Goal: Information Seeking & Learning: Check status

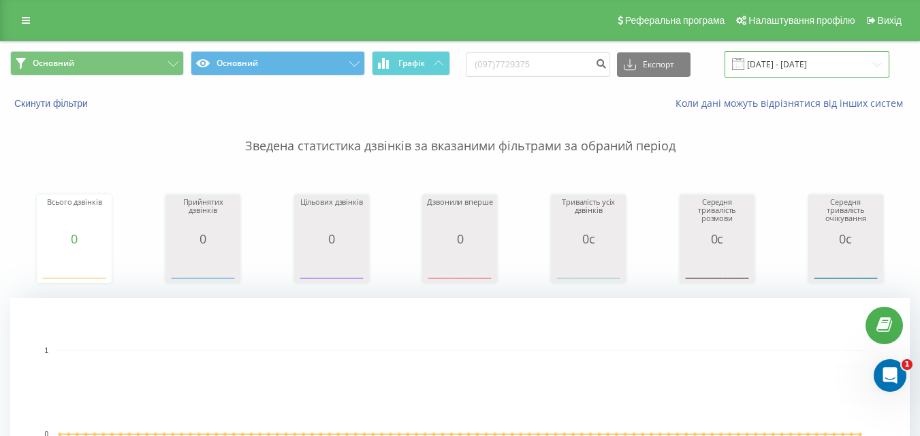
click at [792, 67] on input "20.05.2025 - 20.08.2025" at bounding box center [807, 64] width 165 height 27
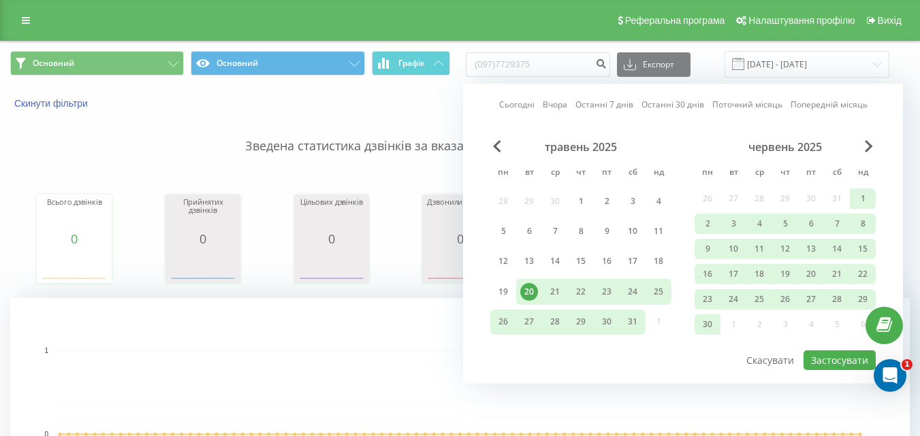
click at [530, 288] on div "20" at bounding box center [529, 292] width 18 height 18
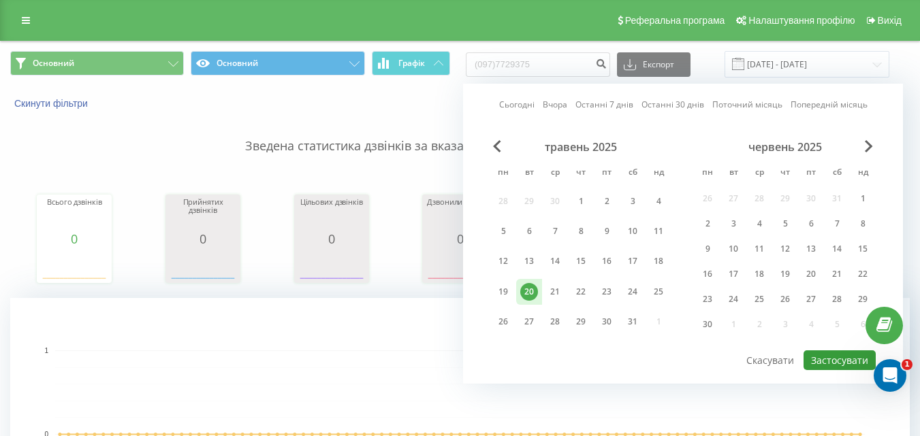
click at [829, 363] on button "Застосувати" at bounding box center [840, 361] width 72 height 20
type input "20.05.2025 - 20.05.2025"
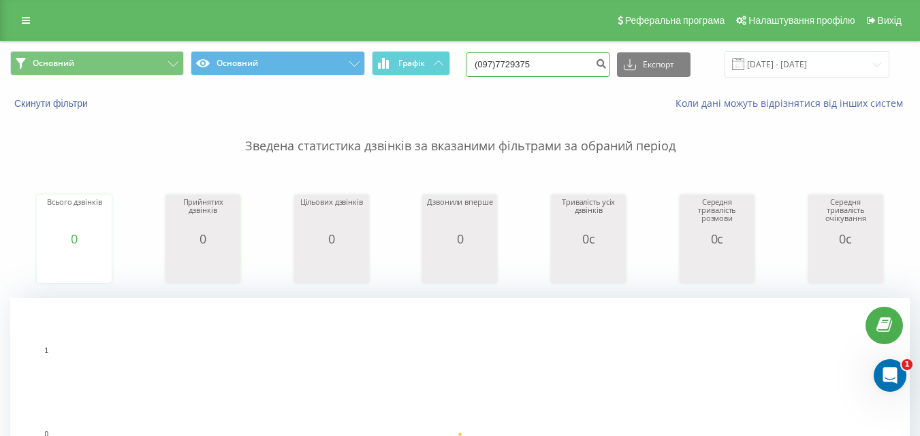
drag, startPoint x: 569, startPoint y: 65, endPoint x: 475, endPoint y: 55, distance: 93.8
click at [475, 55] on div "Основний Основний Графік (097)7729375 Експорт .csv .xls .xlsx 20.05.2025 - 20.0…" at bounding box center [460, 64] width 900 height 27
click at [607, 60] on icon "submit" at bounding box center [601, 62] width 12 height 8
drag, startPoint x: 550, startPoint y: 65, endPoint x: 438, endPoint y: 61, distance: 112.4
click at [438, 61] on div "Основний Основний Графік (097)7729375 Експорт .csv .xls .xlsx 20.05.2025 - 20.0…" at bounding box center [460, 64] width 900 height 27
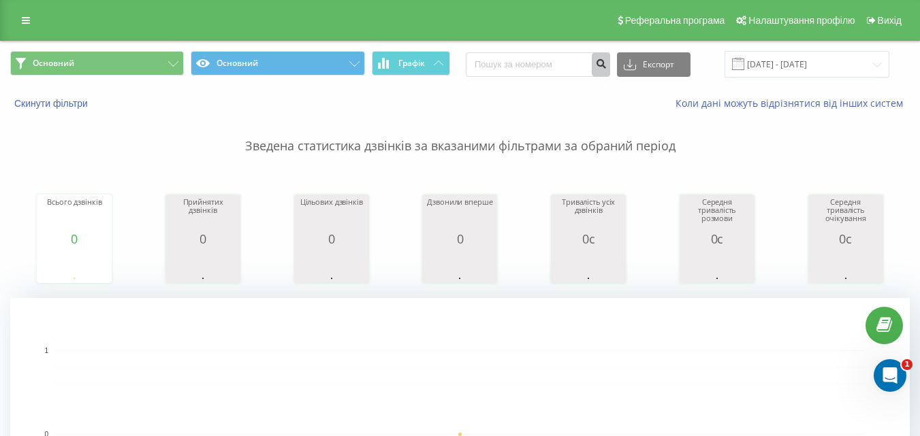
click at [607, 66] on icon "submit" at bounding box center [601, 62] width 12 height 8
click at [27, 27] on link at bounding box center [26, 20] width 25 height 19
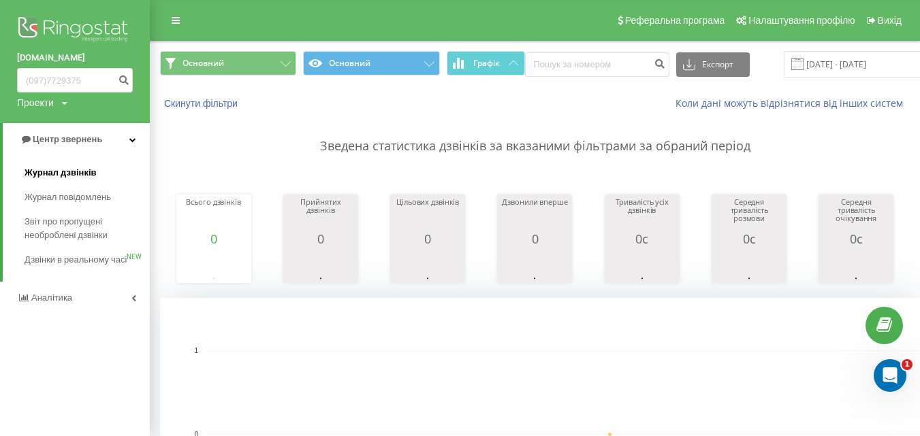
click at [64, 172] on span "Журнал дзвінків" at bounding box center [61, 173] width 72 height 14
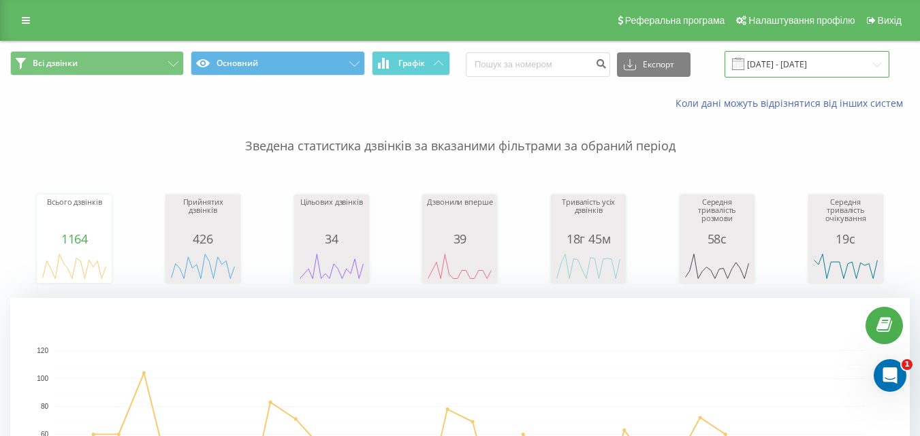
click at [795, 64] on input "20.07.2025 - 20.08.2025" at bounding box center [807, 64] width 165 height 27
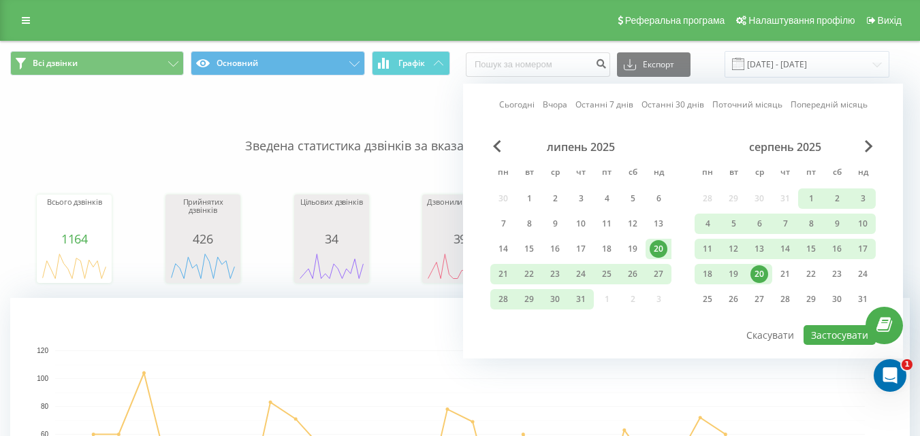
click at [756, 272] on div "20" at bounding box center [759, 275] width 18 height 18
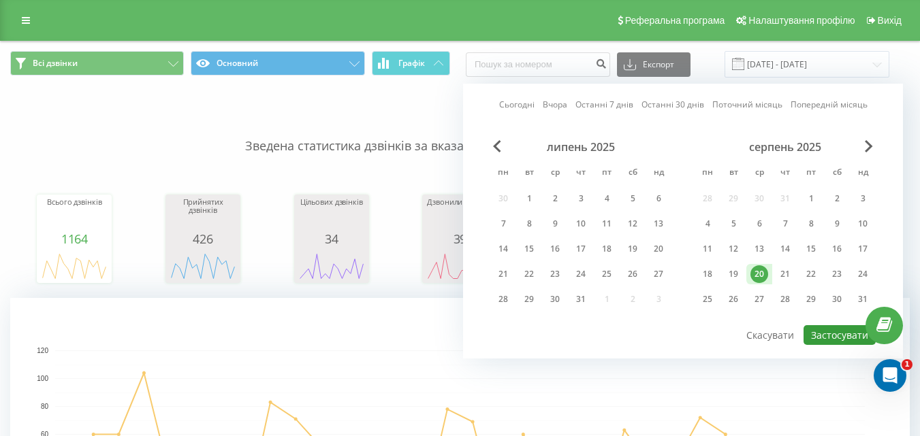
click at [835, 334] on button "Застосувати" at bounding box center [840, 335] width 72 height 20
type input "20.08.2025 - 20.08.2025"
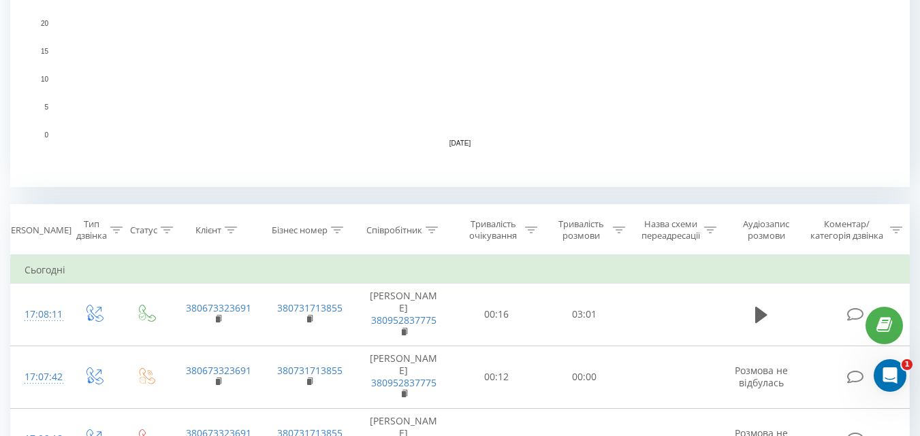
scroll to position [409, 0]
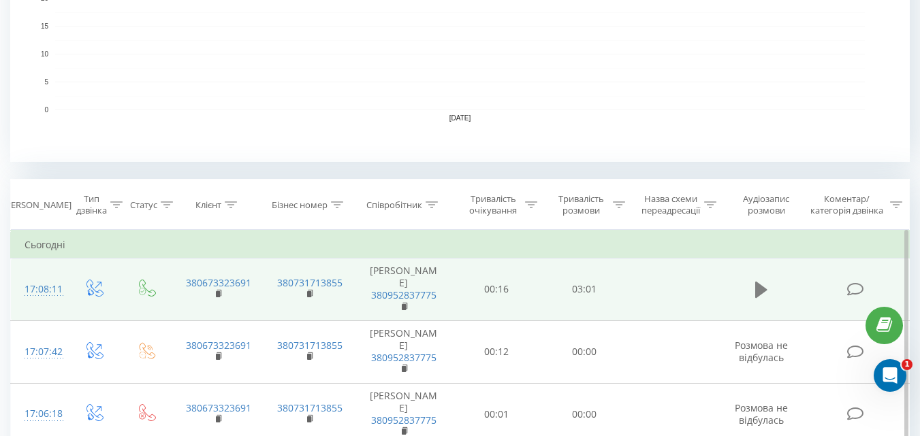
click at [757, 290] on icon at bounding box center [761, 290] width 12 height 16
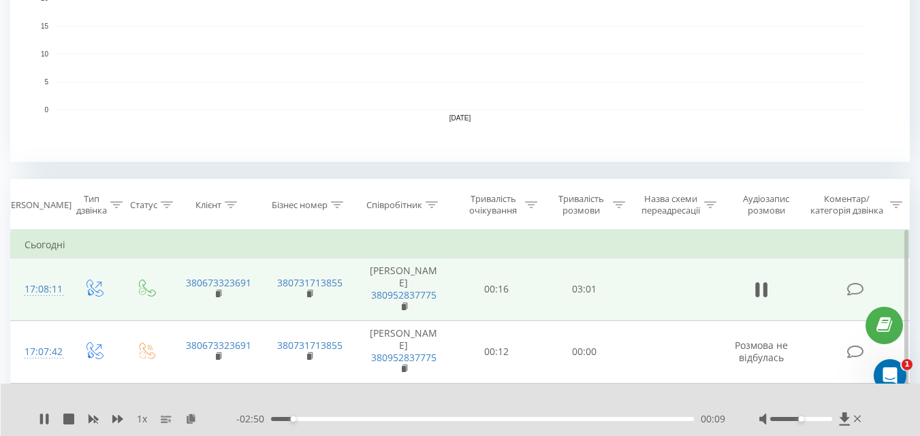
click at [810, 419] on div at bounding box center [801, 419] width 62 height 4
click at [821, 423] on div at bounding box center [811, 420] width 105 height 14
click at [822, 419] on div at bounding box center [801, 419] width 62 height 4
click at [821, 419] on div "Accessibility label" at bounding box center [818, 419] width 5 height 5
click at [121, 418] on icon at bounding box center [117, 419] width 11 height 8
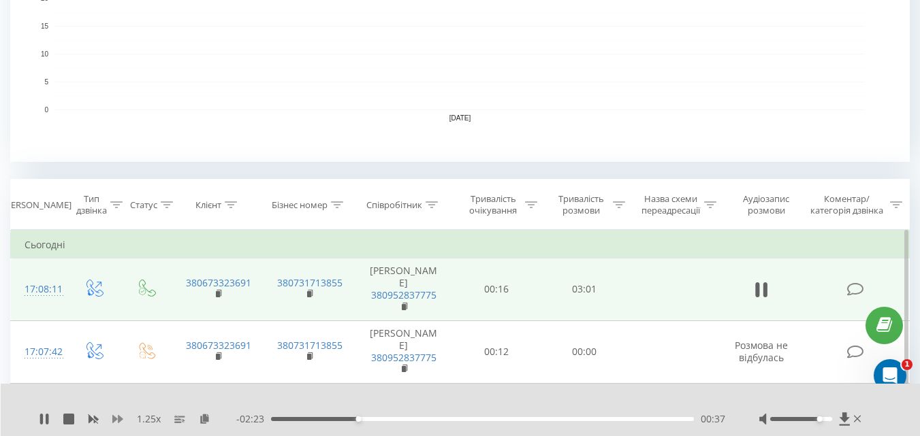
click at [116, 417] on icon at bounding box center [117, 419] width 11 height 11
click at [117, 419] on icon at bounding box center [117, 419] width 11 height 11
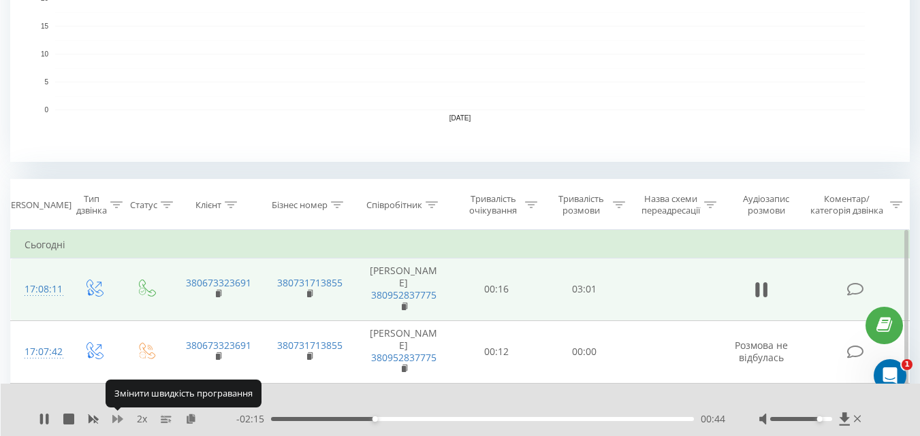
click at [118, 419] on icon at bounding box center [117, 419] width 11 height 11
click at [119, 417] on icon at bounding box center [117, 419] width 11 height 8
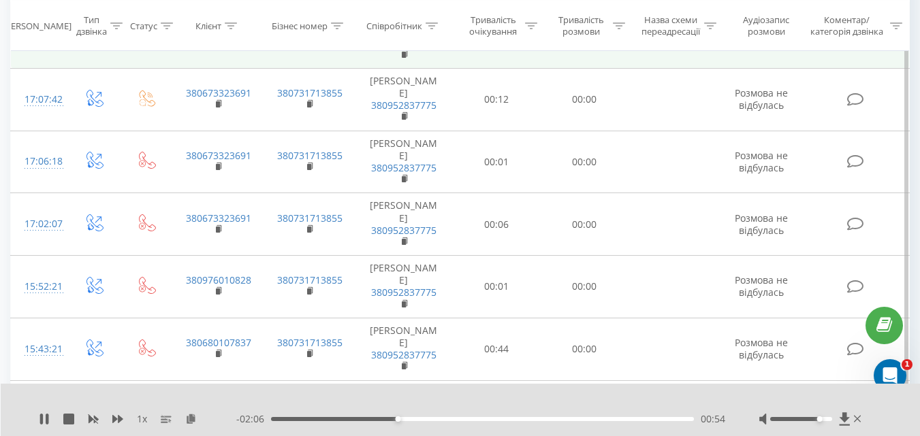
scroll to position [657, 0]
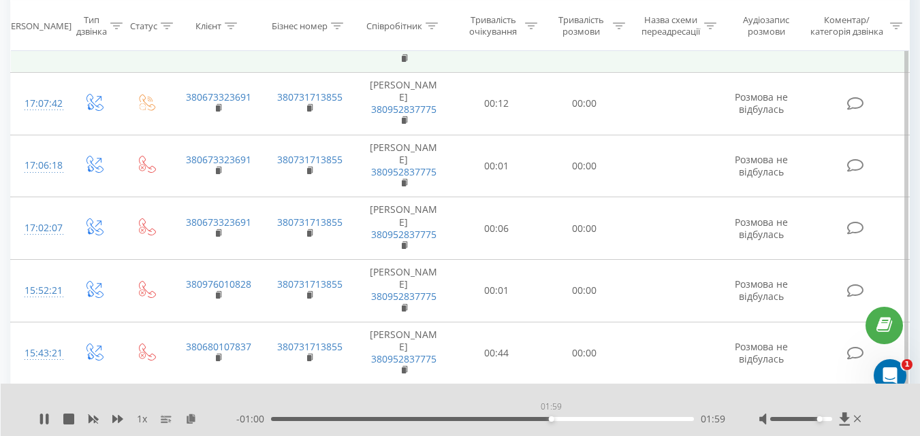
click at [551, 419] on div "01:59" at bounding box center [482, 419] width 423 height 4
click at [547, 419] on div "02:00" at bounding box center [482, 419] width 423 height 4
click at [539, 419] on div "01:58" at bounding box center [482, 419] width 423 height 4
drag, startPoint x: 822, startPoint y: 419, endPoint x: 829, endPoint y: 421, distance: 6.9
click at [829, 421] on div at bounding box center [801, 419] width 62 height 4
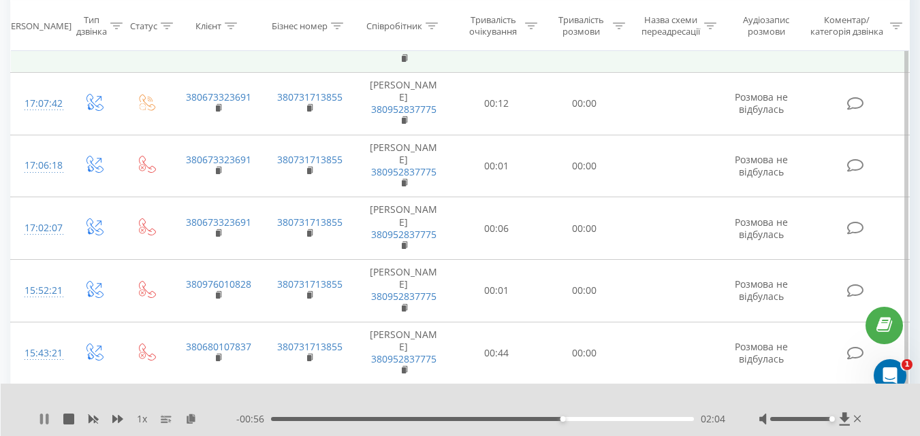
click at [42, 419] on icon at bounding box center [41, 419] width 3 height 11
click at [39, 415] on icon at bounding box center [44, 419] width 11 height 11
click at [69, 421] on icon at bounding box center [68, 419] width 11 height 11
click at [42, 419] on icon at bounding box center [44, 419] width 8 height 11
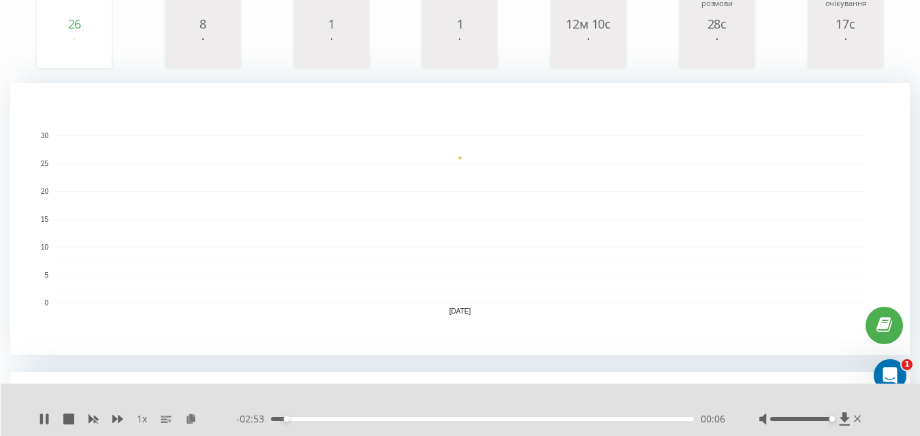
scroll to position [340, 0]
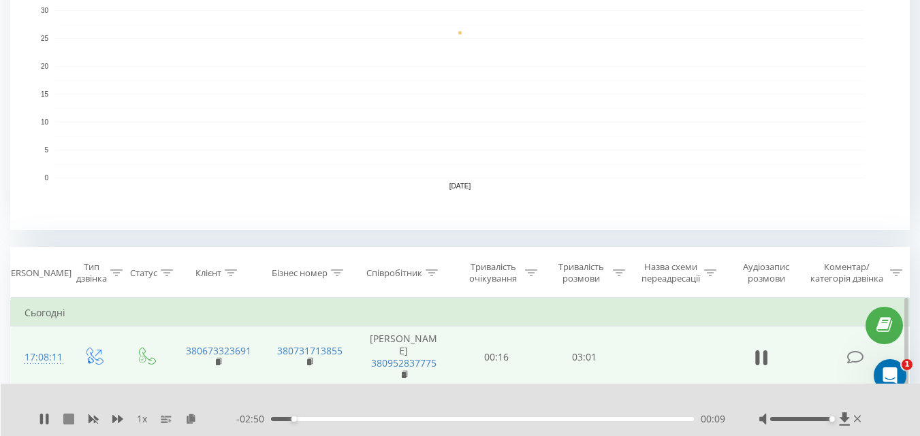
click at [69, 420] on icon at bounding box center [68, 419] width 11 height 11
click at [116, 418] on icon at bounding box center [117, 419] width 11 height 8
click at [32, 422] on div "1.5 x - 03:00 00:00 00:00" at bounding box center [461, 410] width 920 height 52
click at [38, 422] on div "1.5 x - 03:00 00:00 00:00" at bounding box center [461, 410] width 920 height 52
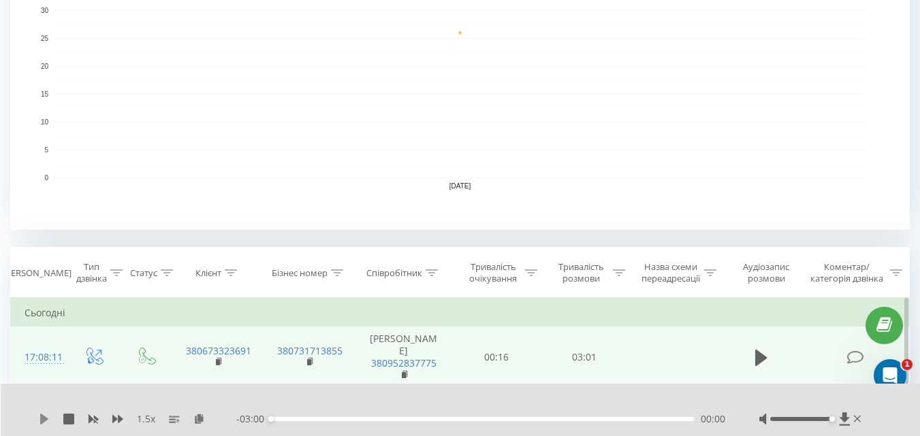
click at [46, 420] on icon at bounding box center [44, 419] width 8 height 11
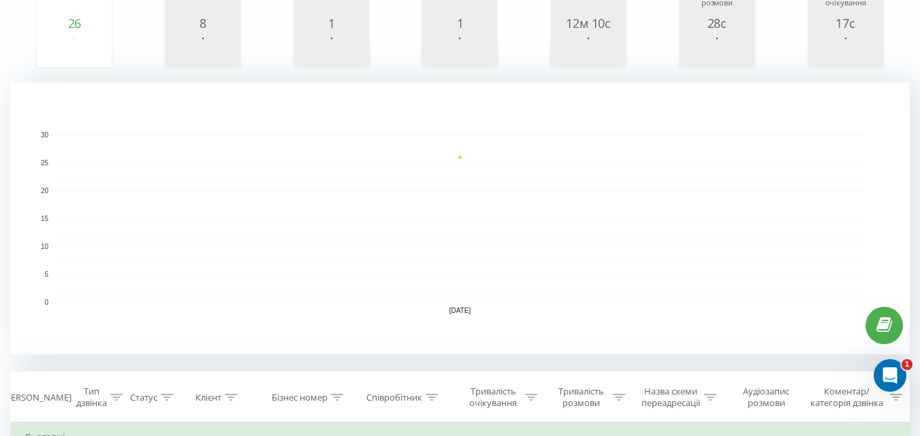
scroll to position [340, 0]
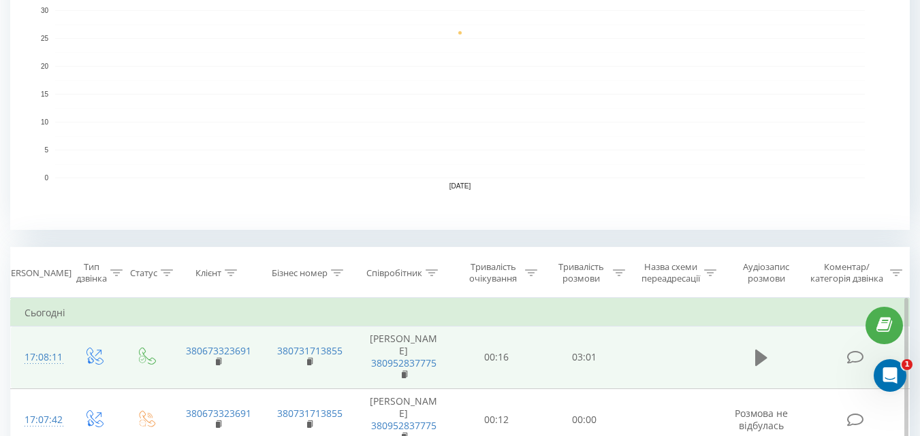
click at [760, 363] on icon at bounding box center [761, 358] width 12 height 16
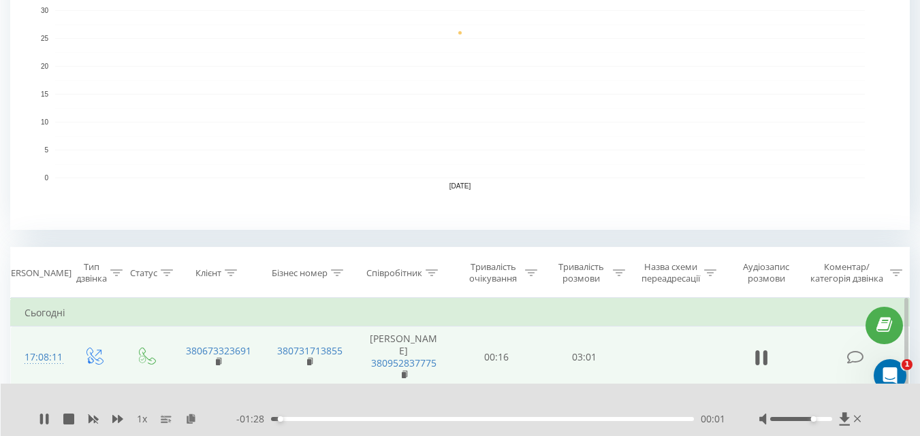
drag, startPoint x: 807, startPoint y: 420, endPoint x: 814, endPoint y: 423, distance: 7.3
click at [814, 423] on div at bounding box center [811, 420] width 105 height 14
click at [492, 423] on div "- 01:25 00:04 00:04" at bounding box center [480, 420] width 489 height 14
click at [522, 418] on div "00:05" at bounding box center [482, 419] width 423 height 4
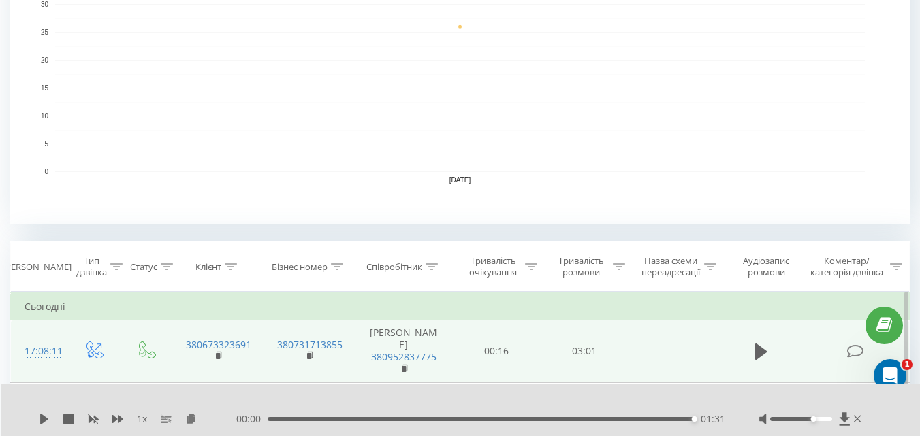
scroll to position [329, 0]
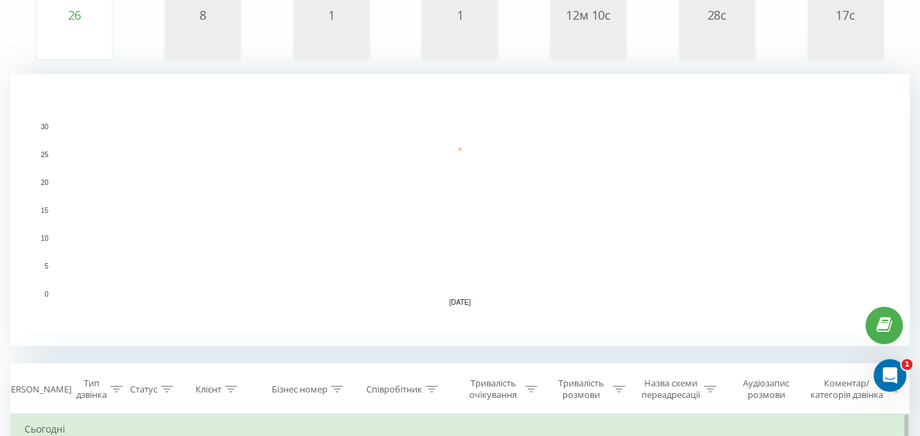
scroll to position [340, 0]
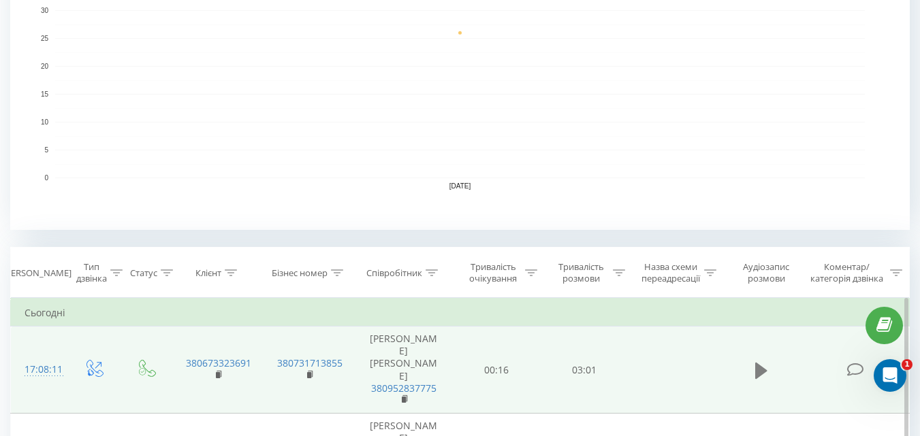
click at [761, 362] on icon at bounding box center [761, 370] width 12 height 16
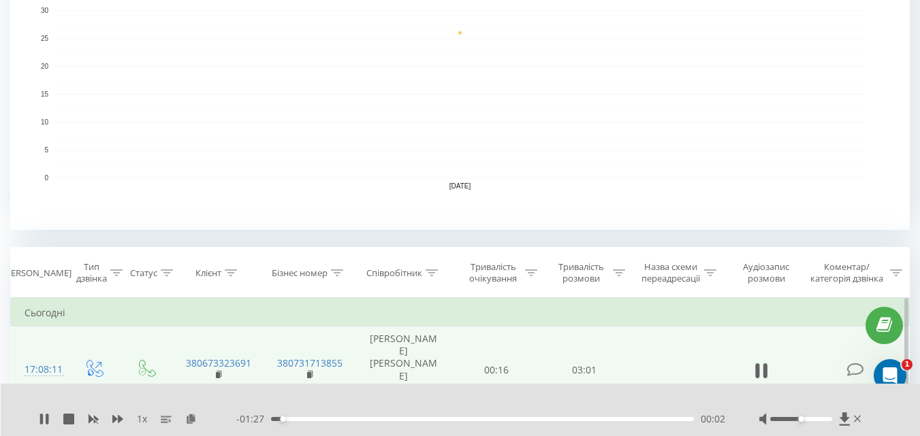
click at [569, 422] on div "- 01:27 00:02 00:02" at bounding box center [480, 420] width 489 height 14
click at [571, 419] on div "00:03" at bounding box center [482, 419] width 423 height 4
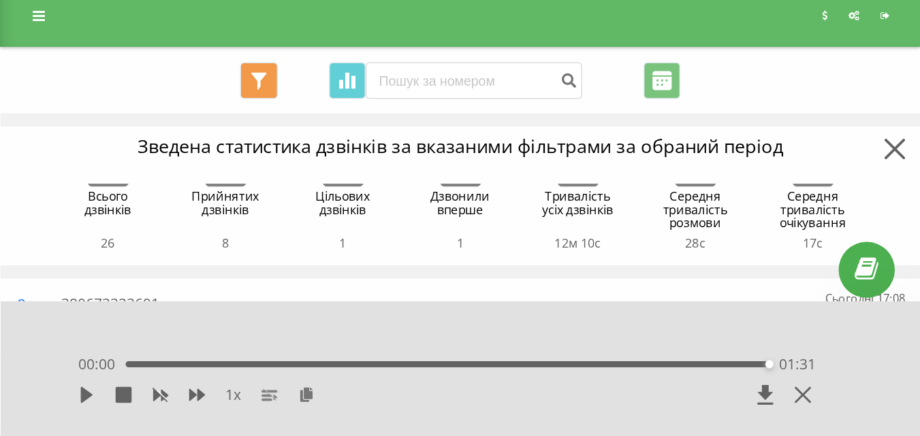
scroll to position [0, 0]
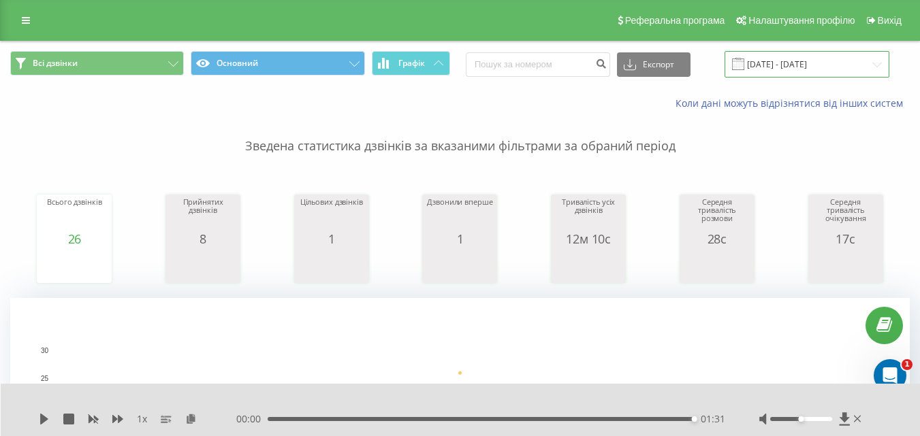
click at [791, 63] on input "[DATE] - [DATE]" at bounding box center [807, 64] width 165 height 27
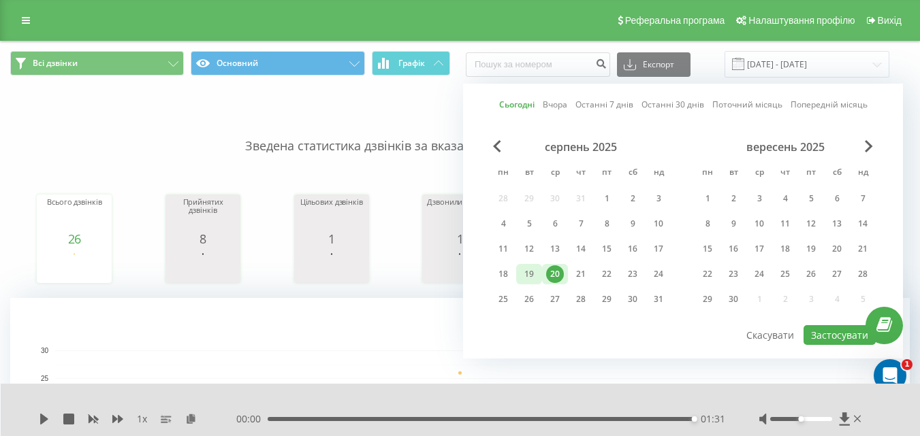
click at [522, 279] on div "19" at bounding box center [529, 275] width 18 height 18
click at [527, 275] on div "19" at bounding box center [529, 275] width 18 height 18
click at [829, 336] on button "Застосувати" at bounding box center [840, 335] width 72 height 20
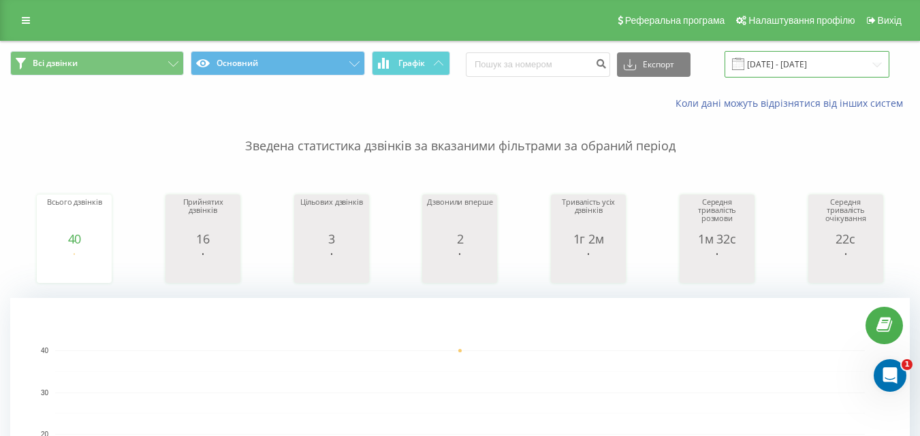
click at [788, 61] on input "19.08.2025 - 19.08.2025" at bounding box center [807, 64] width 165 height 27
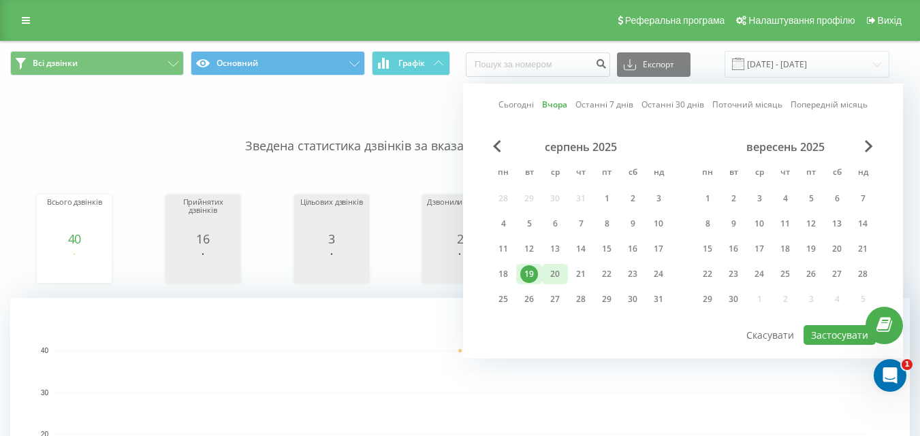
click at [556, 276] on div "20" at bounding box center [555, 275] width 18 height 18
click at [823, 338] on button "Застосувати" at bounding box center [840, 335] width 72 height 20
type input "[DATE] - [DATE]"
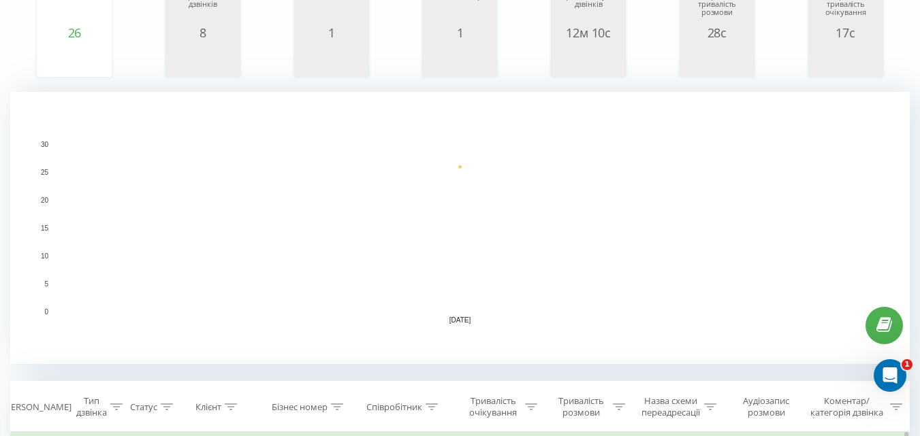
scroll to position [409, 0]
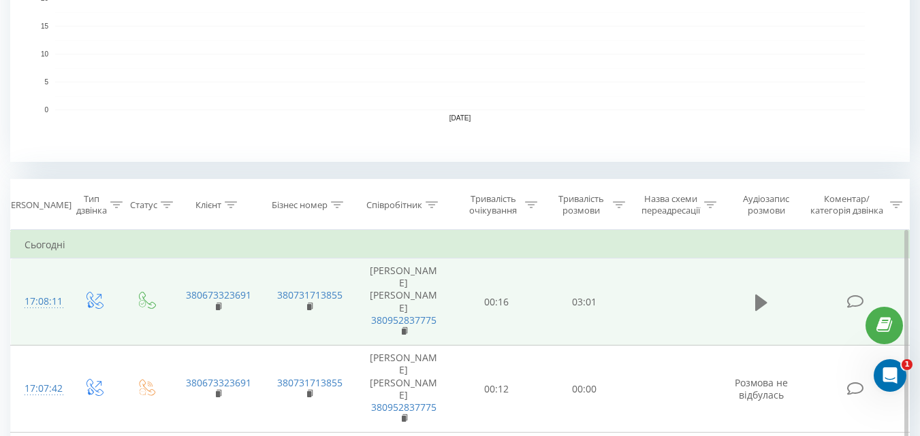
click at [765, 293] on icon at bounding box center [761, 302] width 12 height 19
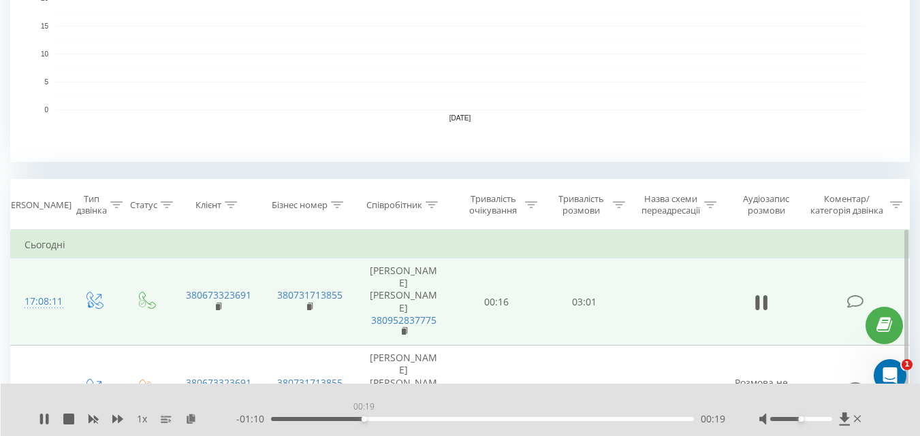
drag, startPoint x: 287, startPoint y: 418, endPoint x: 384, endPoint y: 438, distance: 98.7
drag, startPoint x: 402, startPoint y: 424, endPoint x: 554, endPoint y: 434, distance: 151.6
click at [554, 434] on div "1 x - 01:04 00:25 00:25" at bounding box center [461, 410] width 920 height 52
drag, startPoint x: 419, startPoint y: 424, endPoint x: 623, endPoint y: 426, distance: 203.6
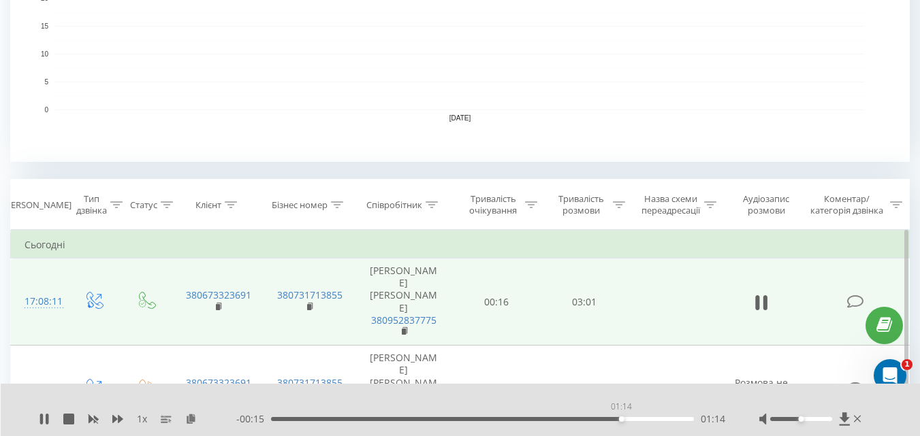
click at [623, 426] on div "- 00:15 01:14 01:14" at bounding box center [480, 420] width 489 height 14
drag, startPoint x: 626, startPoint y: 422, endPoint x: 712, endPoint y: 423, distance: 85.1
click at [712, 423] on div "- 00:00 01:31 01:31" at bounding box center [480, 420] width 489 height 14
click at [816, 417] on div at bounding box center [811, 420] width 105 height 14
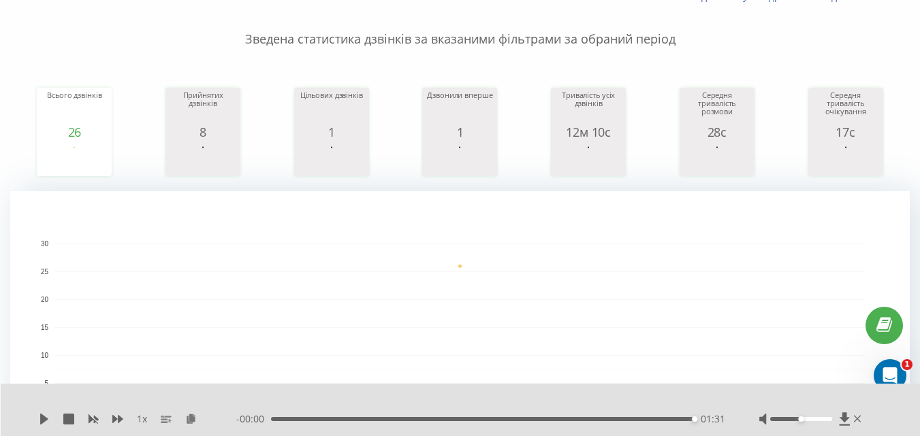
scroll to position [0, 0]
